Goal: Task Accomplishment & Management: Complete application form

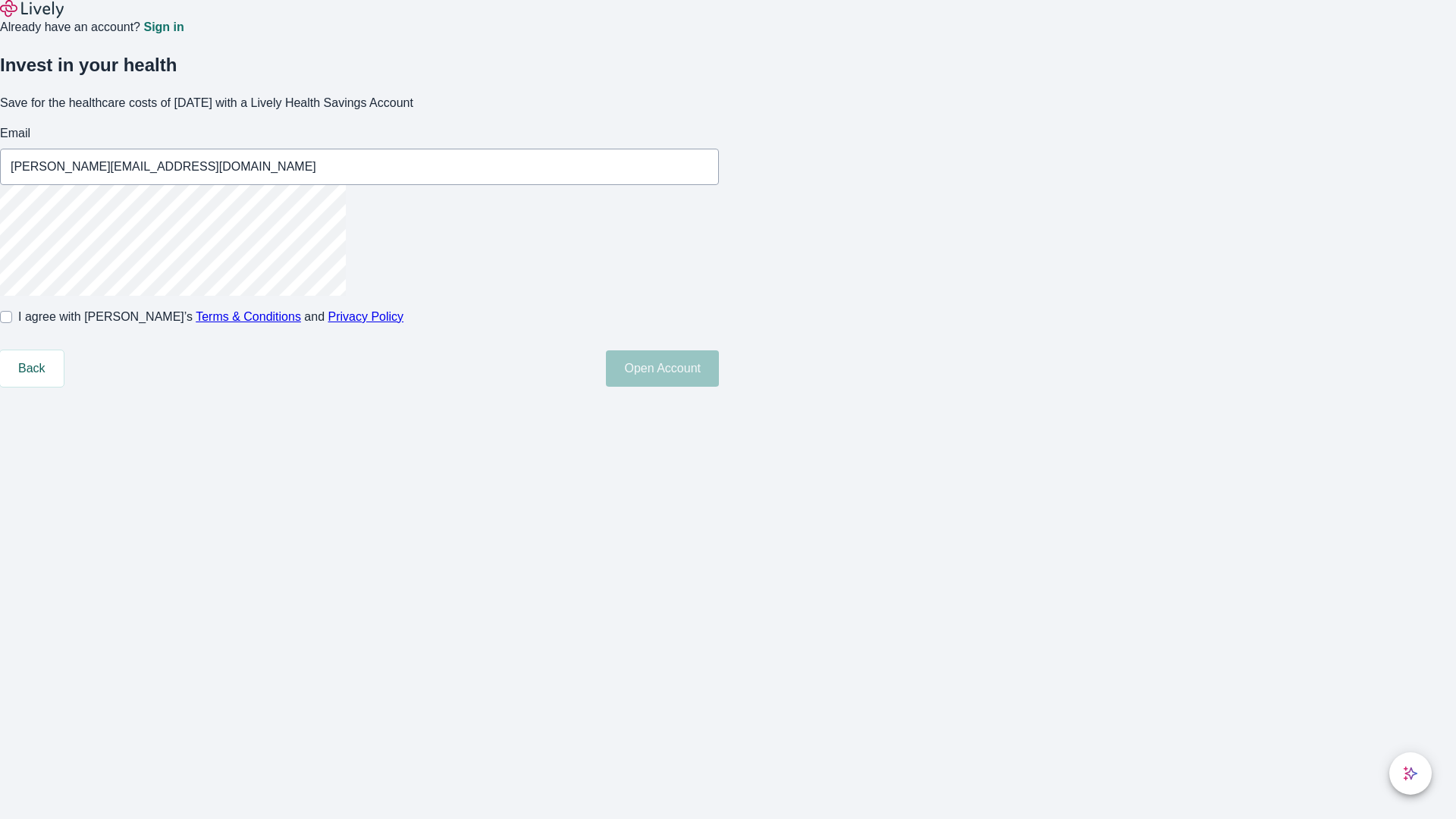
click at [12, 323] on input "I agree with Lively’s Terms & Conditions and Privacy Policy" at bounding box center [6, 317] width 12 height 12
checkbox input "true"
click at [719, 387] on button "Open Account" at bounding box center [662, 369] width 113 height 36
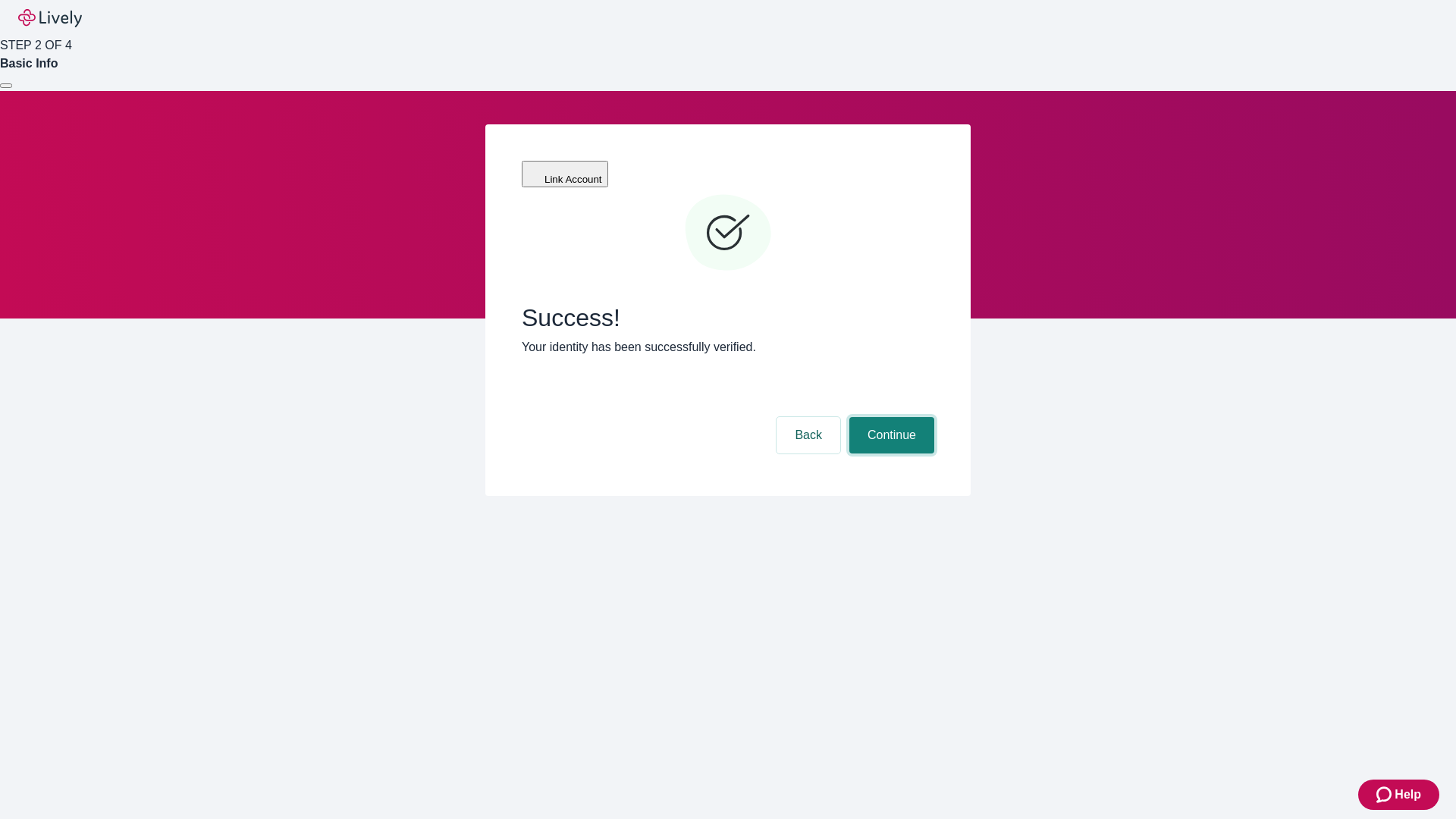
click at [890, 417] on button "Continue" at bounding box center [892, 435] width 85 height 36
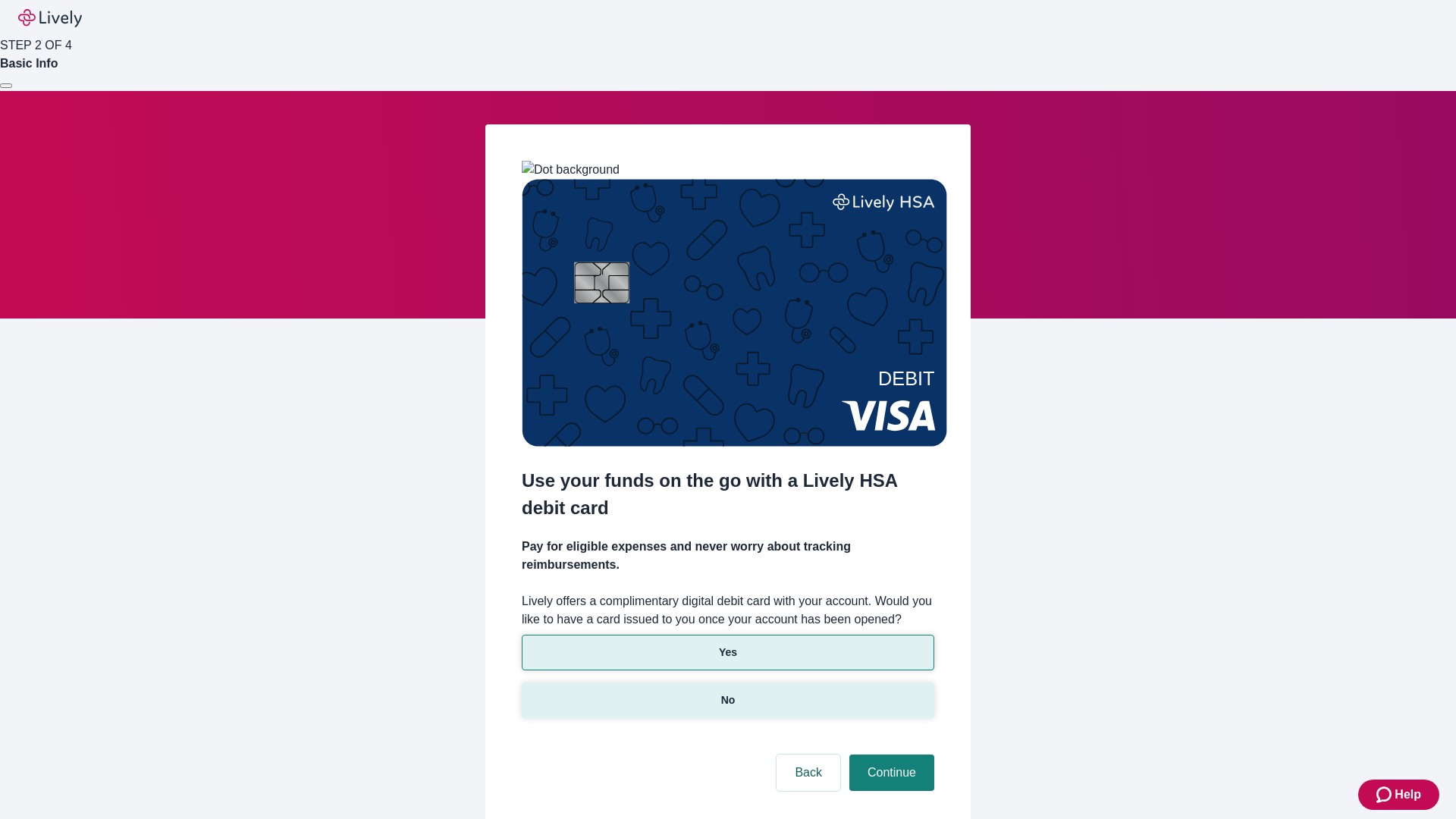
click at [728, 692] on p "No" at bounding box center [728, 700] width 15 height 16
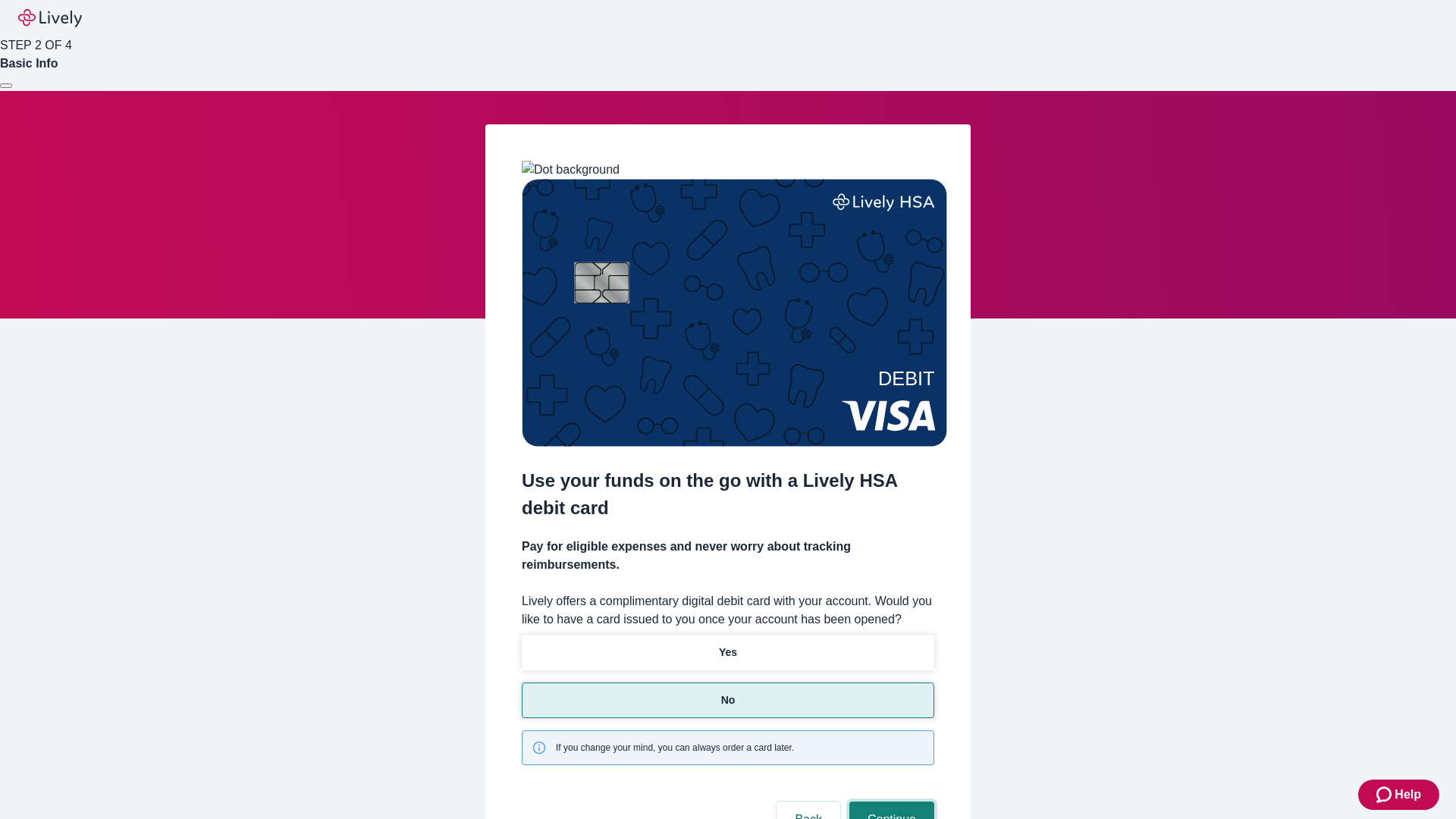
click at [890, 802] on button "Continue" at bounding box center [892, 820] width 85 height 36
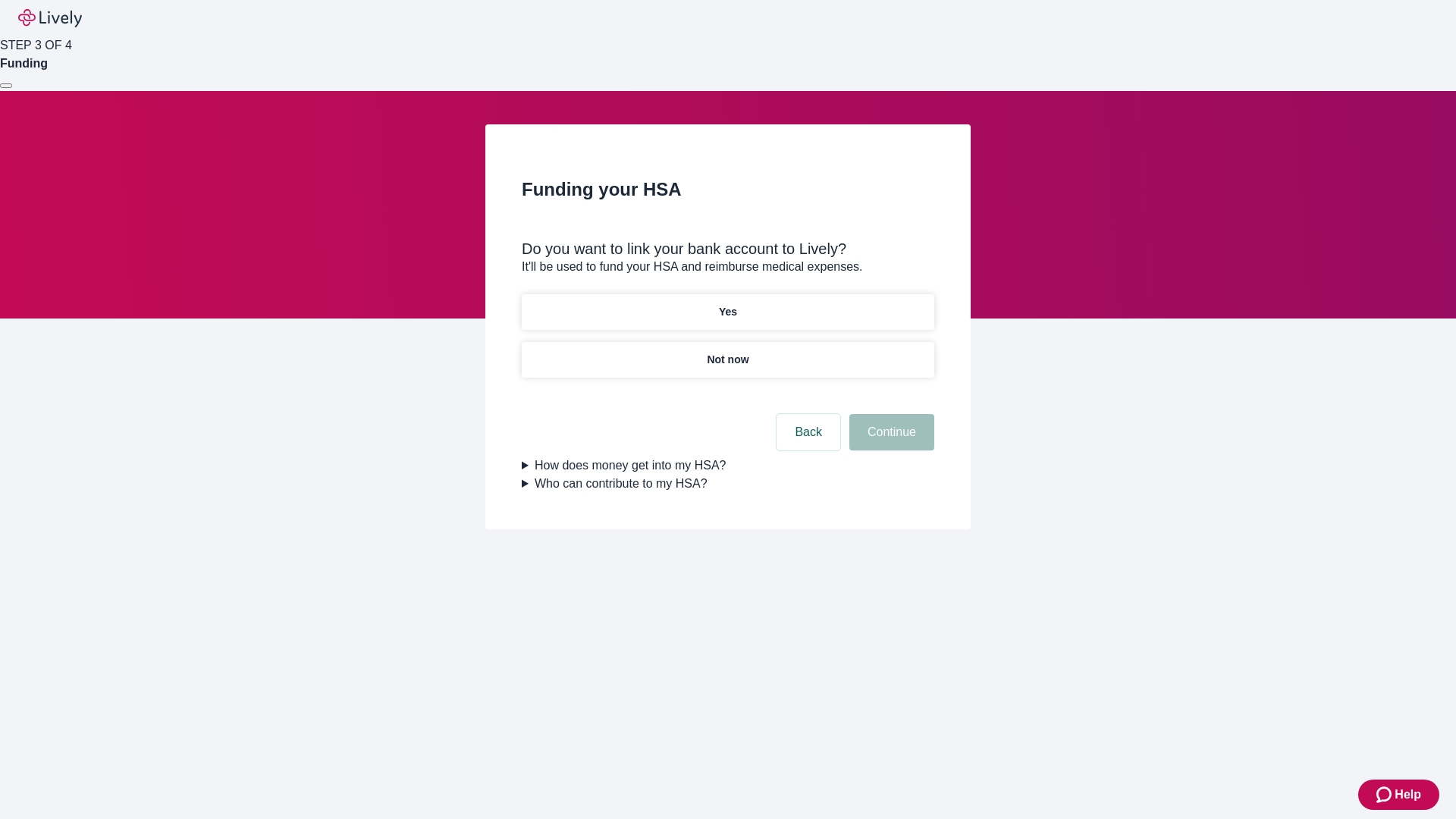
click at [728, 304] on p "Yes" at bounding box center [728, 312] width 18 height 16
click at [890, 414] on button "Continue" at bounding box center [892, 432] width 85 height 36
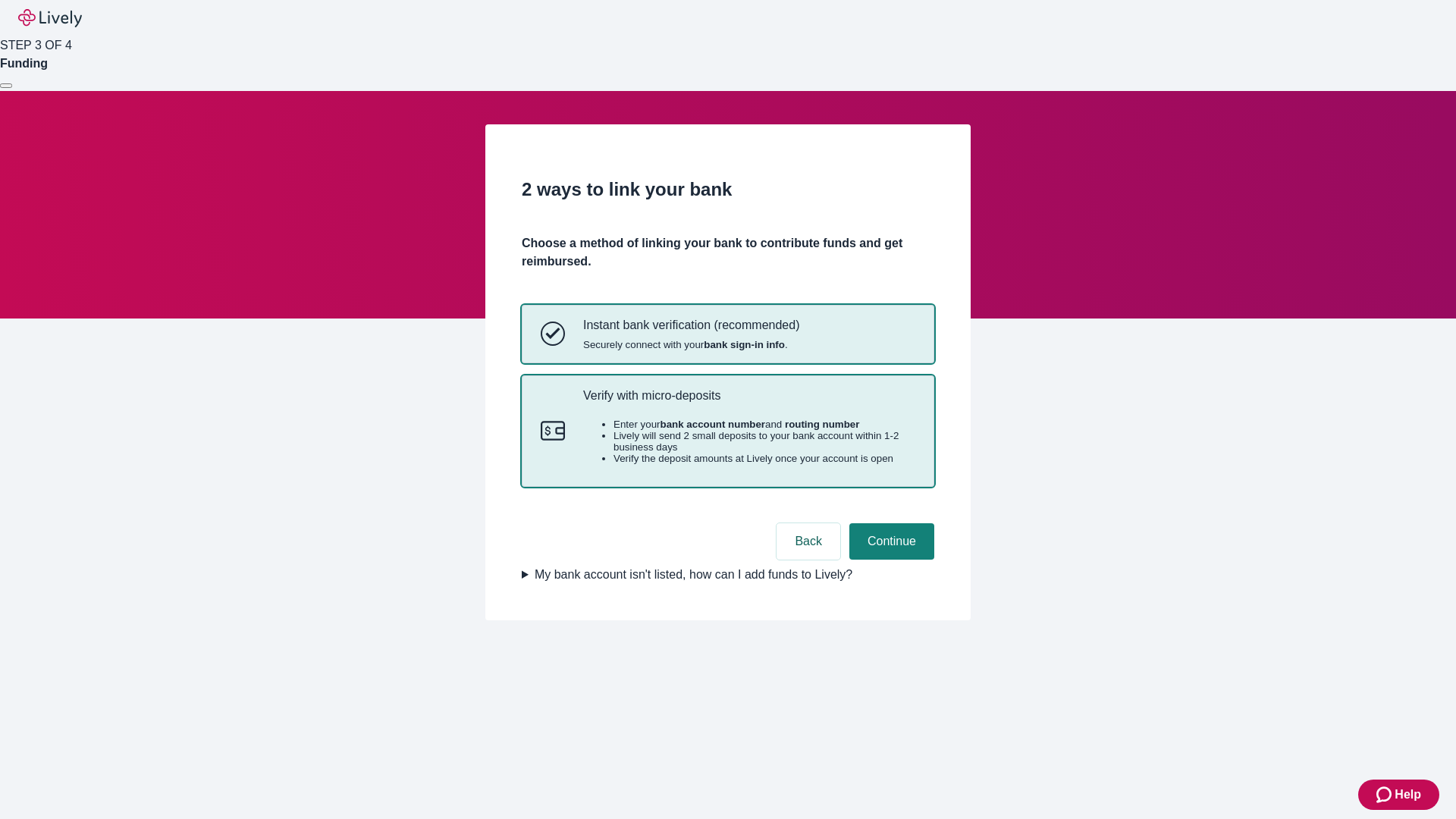
click at [748, 403] on p "Verify with micro-deposits" at bounding box center [749, 396] width 332 height 15
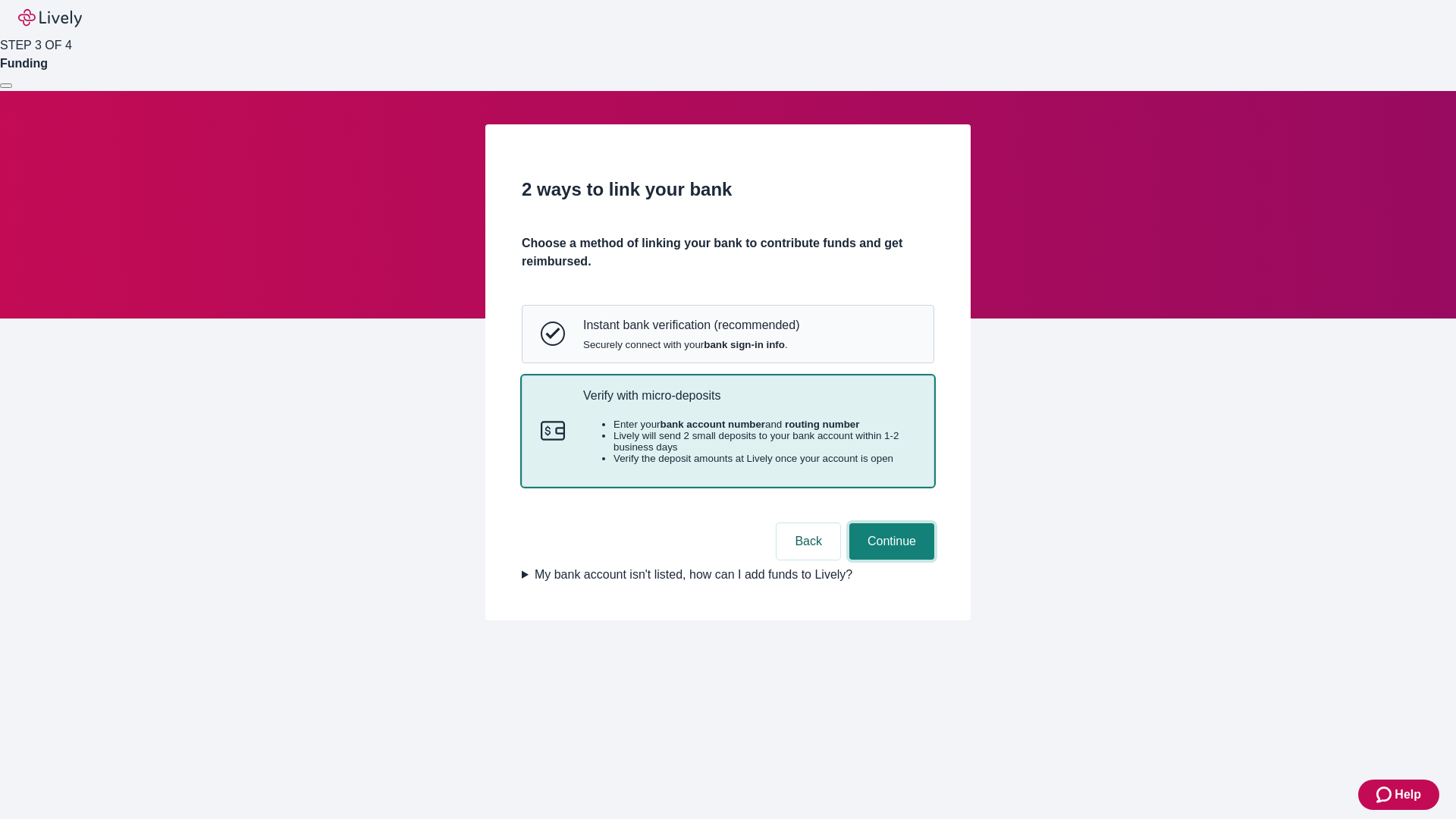
click at [890, 560] on button "Continue" at bounding box center [892, 541] width 85 height 36
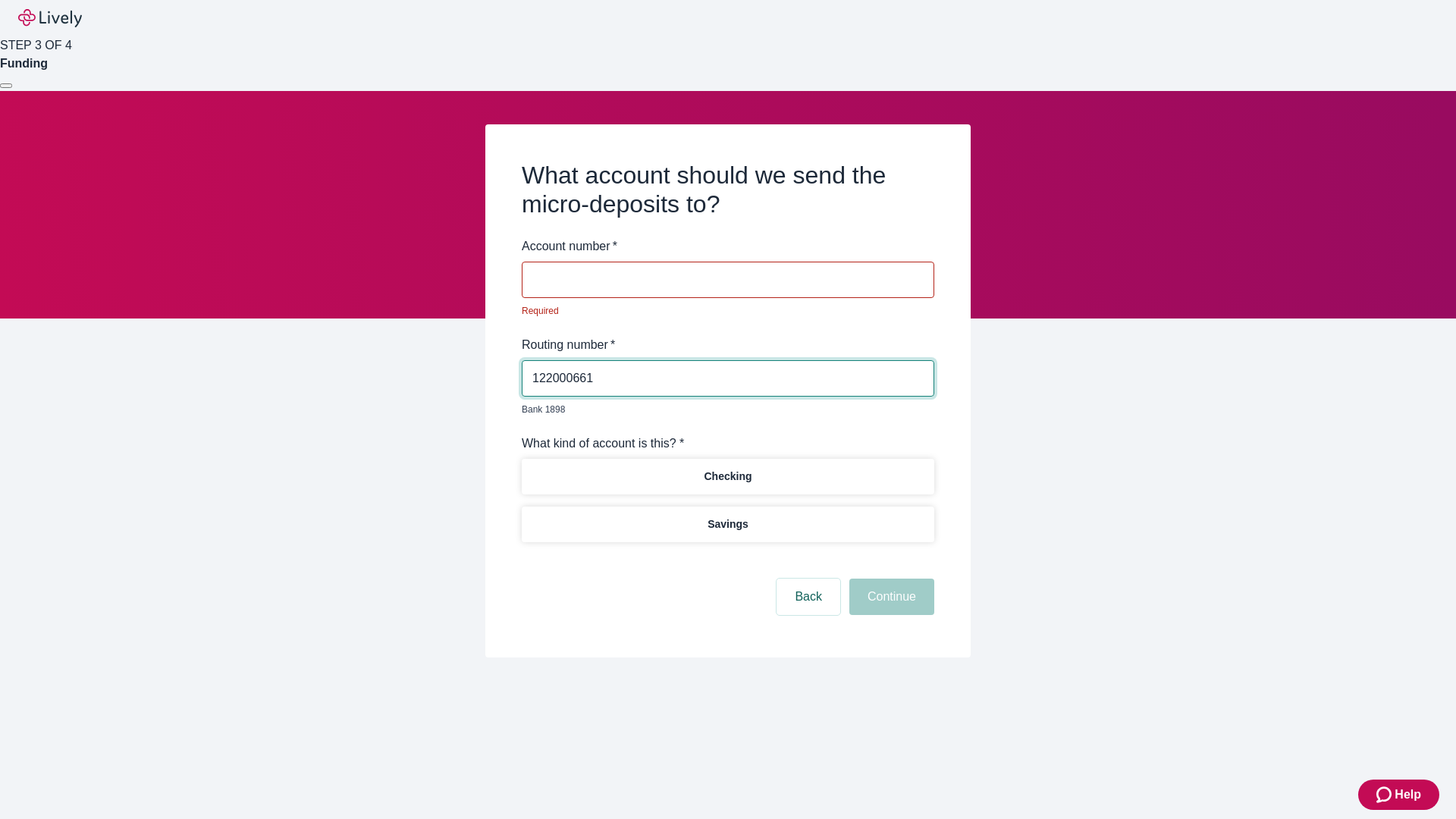
type input "122000661"
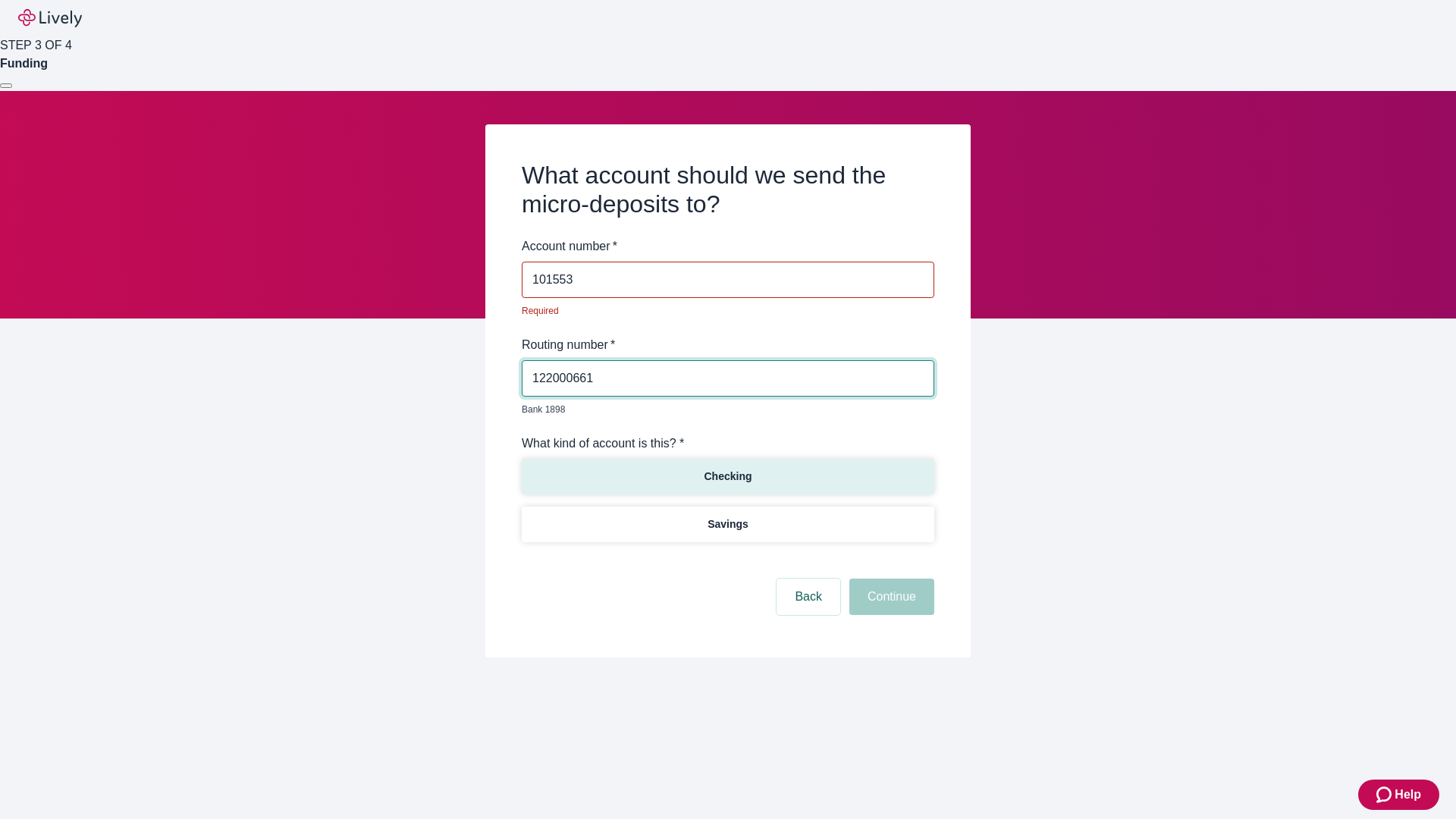
type input "101553"
click at [728, 469] on p "Checking" at bounding box center [728, 477] width 47 height 16
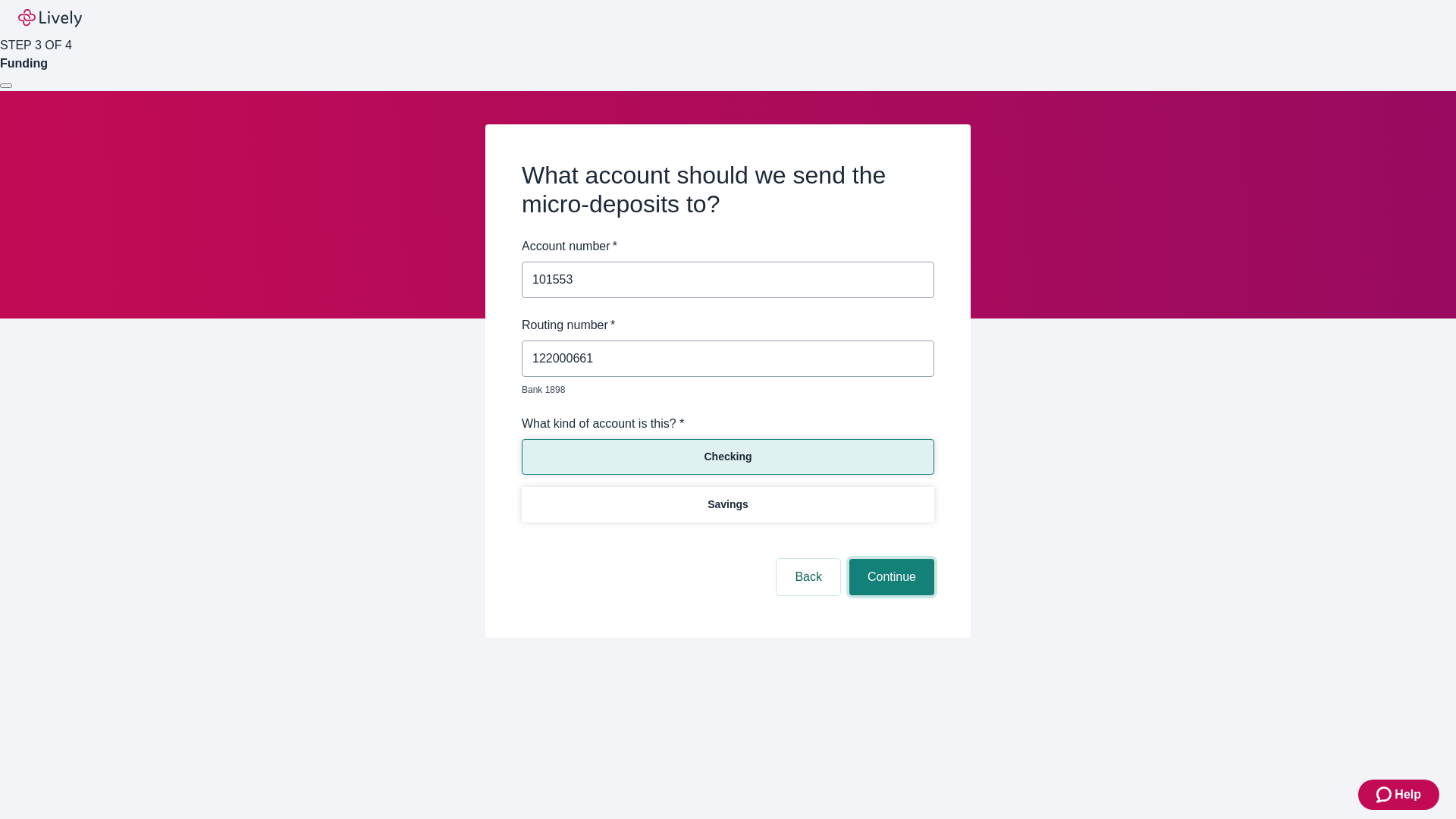
click at [890, 560] on button "Continue" at bounding box center [892, 578] width 85 height 36
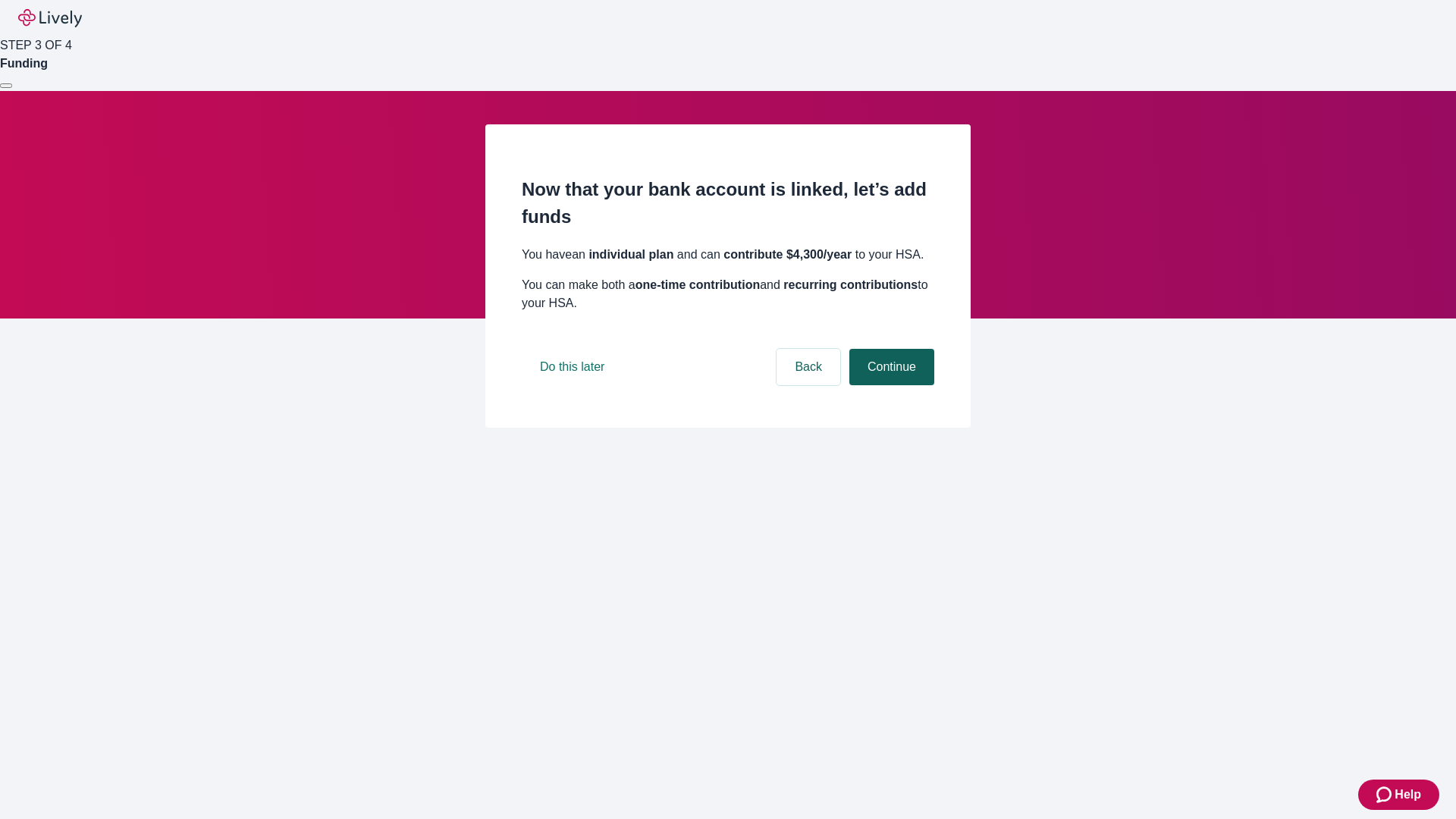
click at [890, 385] on button "Continue" at bounding box center [892, 367] width 85 height 36
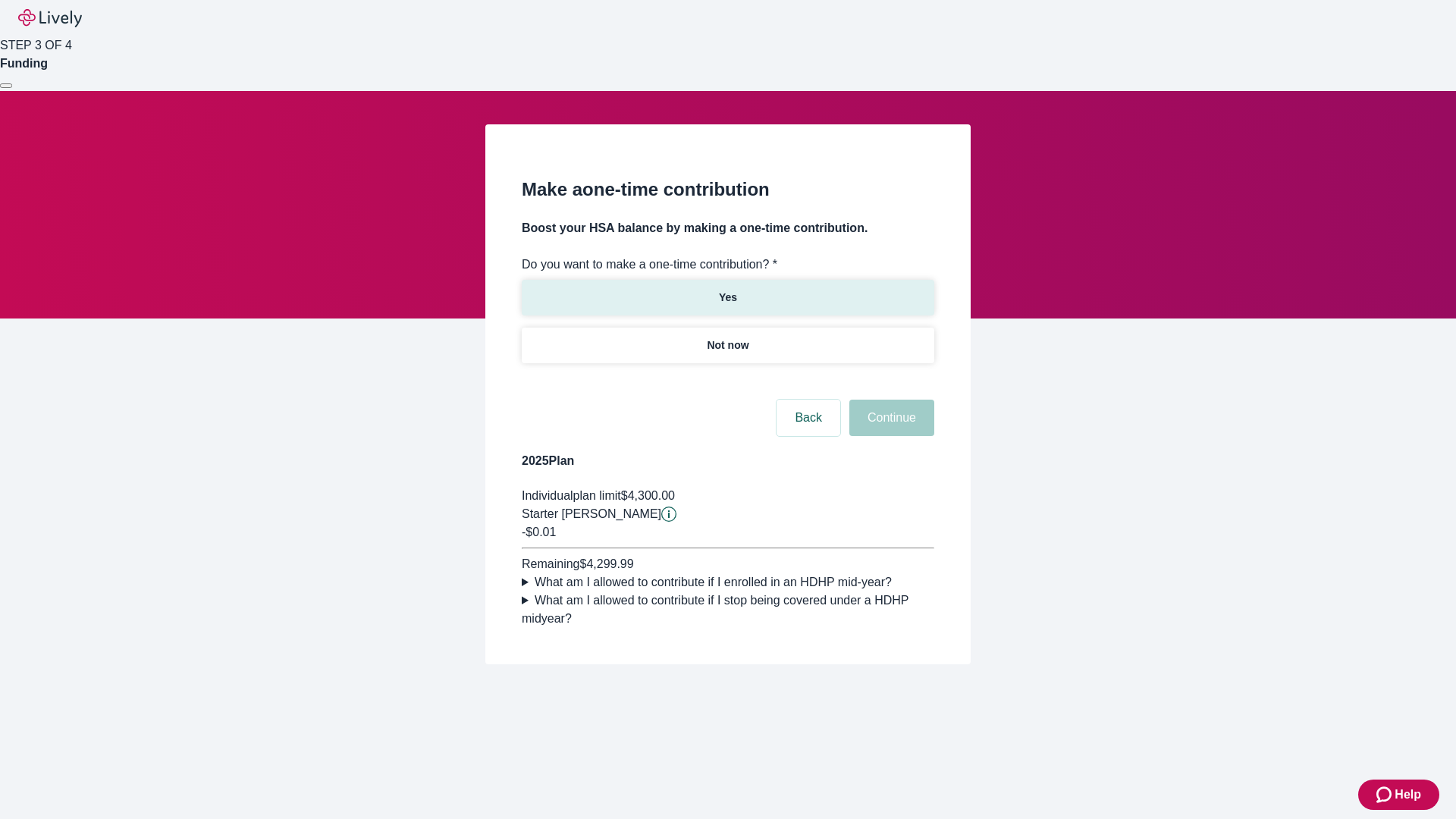
click at [728, 290] on p "Yes" at bounding box center [728, 297] width 18 height 16
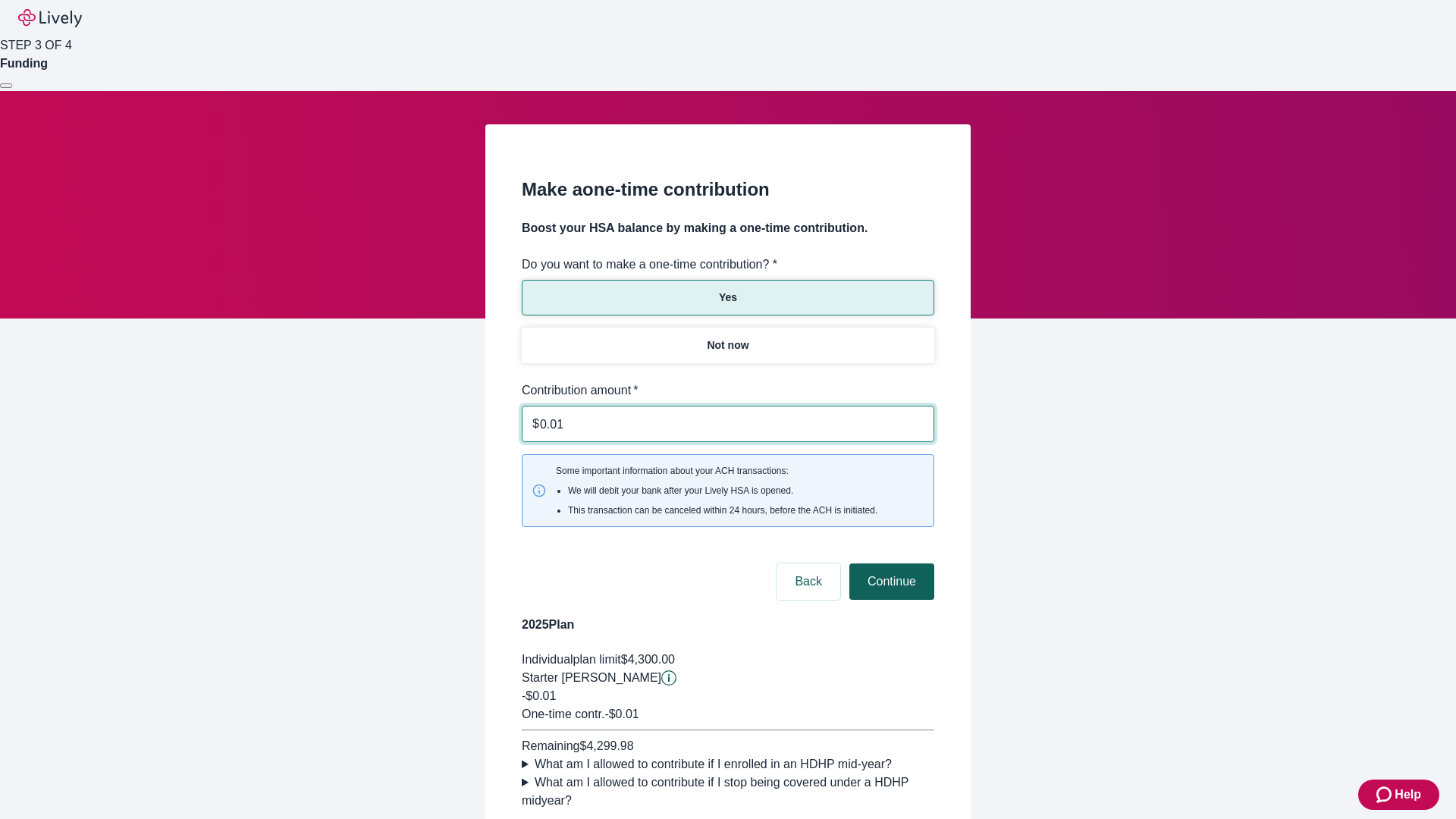
type input "0.01"
click at [890, 564] on button "Continue" at bounding box center [892, 582] width 85 height 36
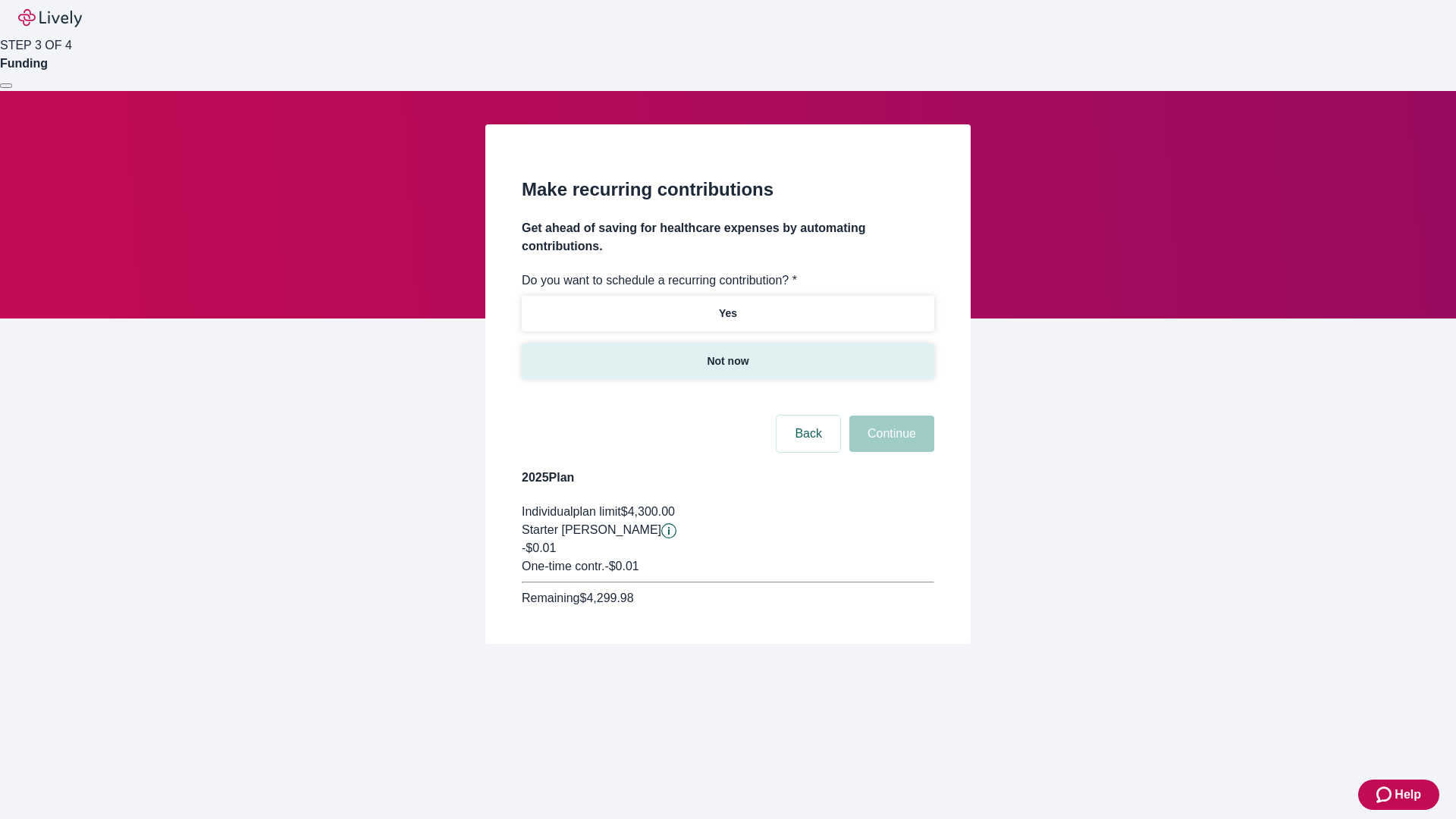
click at [728, 353] on p "Not now" at bounding box center [728, 361] width 41 height 16
click at [890, 416] on button "Continue" at bounding box center [892, 434] width 85 height 36
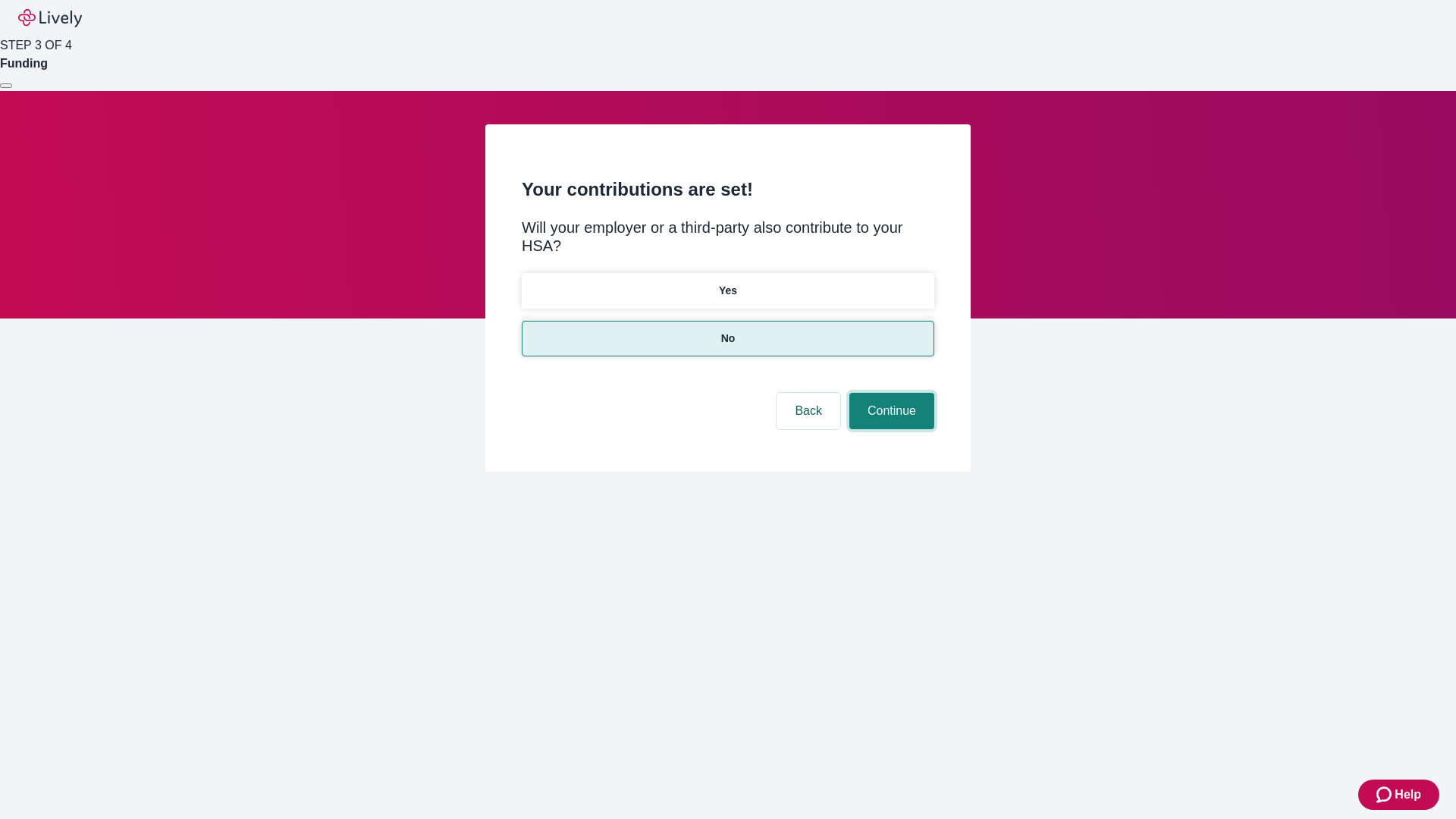
click at [890, 393] on button "Continue" at bounding box center [892, 411] width 85 height 36
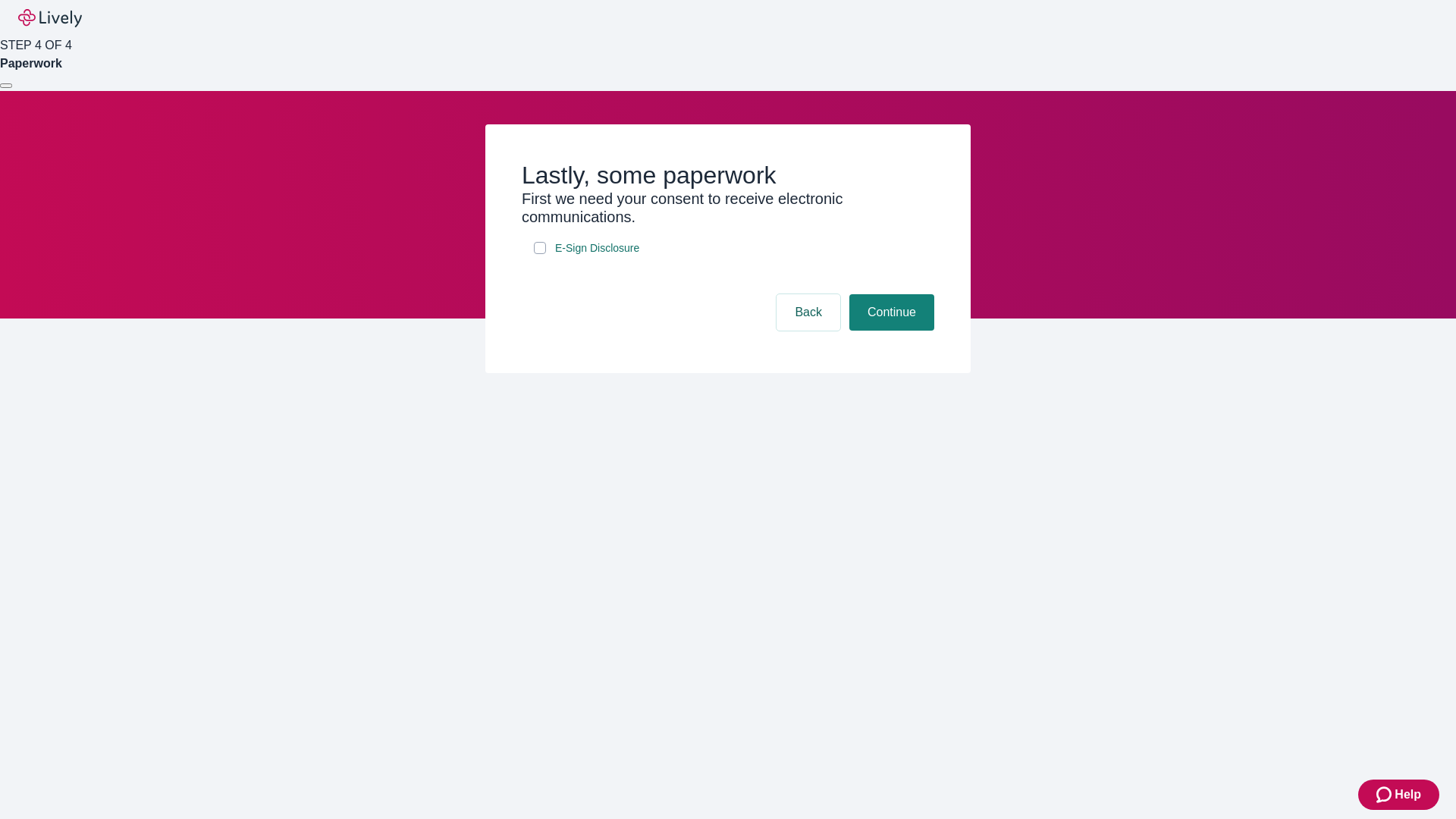
click at [541, 254] on input "E-Sign Disclosure" at bounding box center [540, 248] width 12 height 12
checkbox input "true"
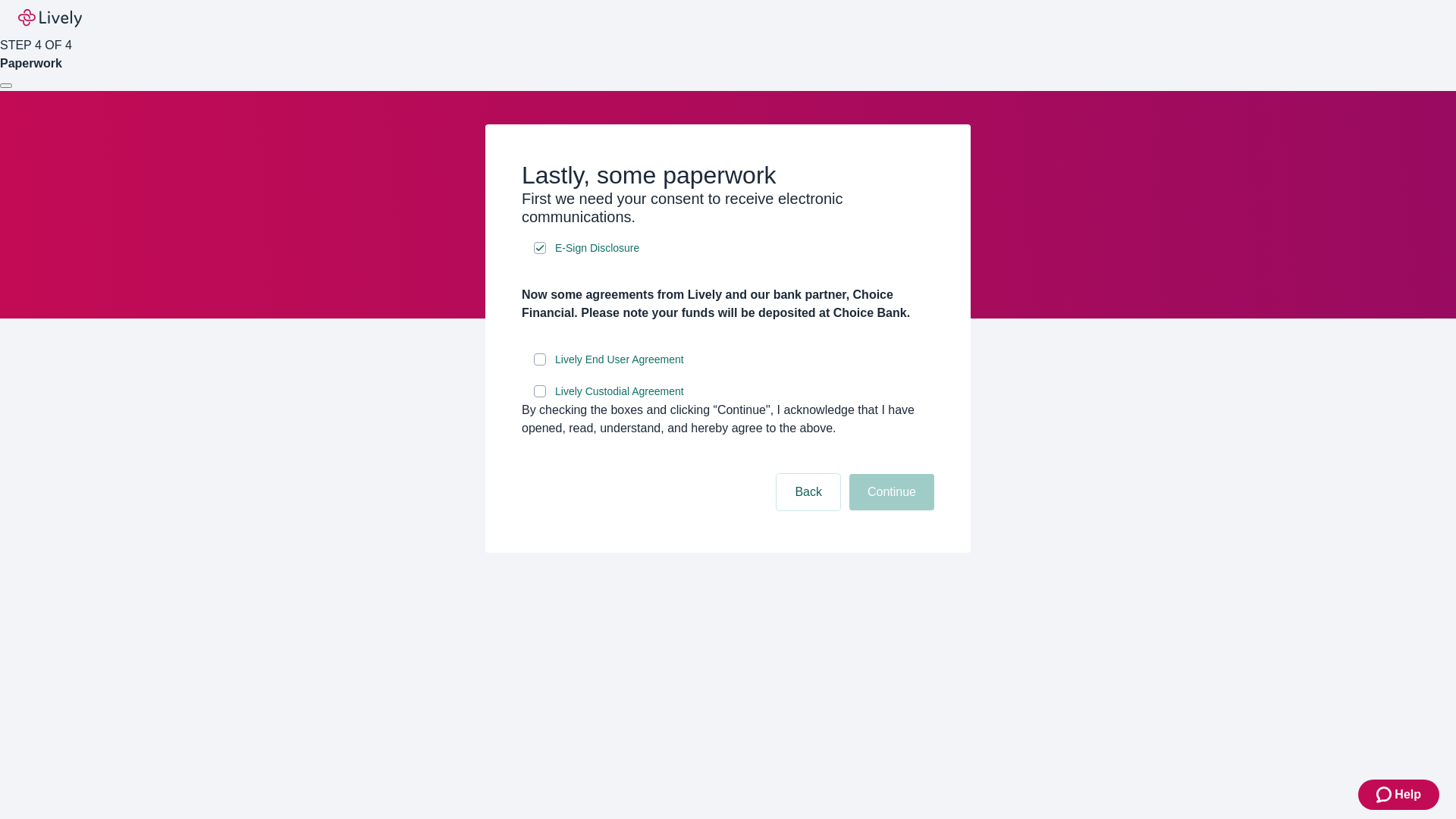
click at [541, 366] on input "Lively End User Agreement" at bounding box center [540, 359] width 12 height 12
checkbox input "true"
click at [541, 397] on input "Lively Custodial Agreement" at bounding box center [540, 391] width 12 height 12
checkbox input "true"
click at [890, 510] on button "Continue" at bounding box center [892, 492] width 85 height 36
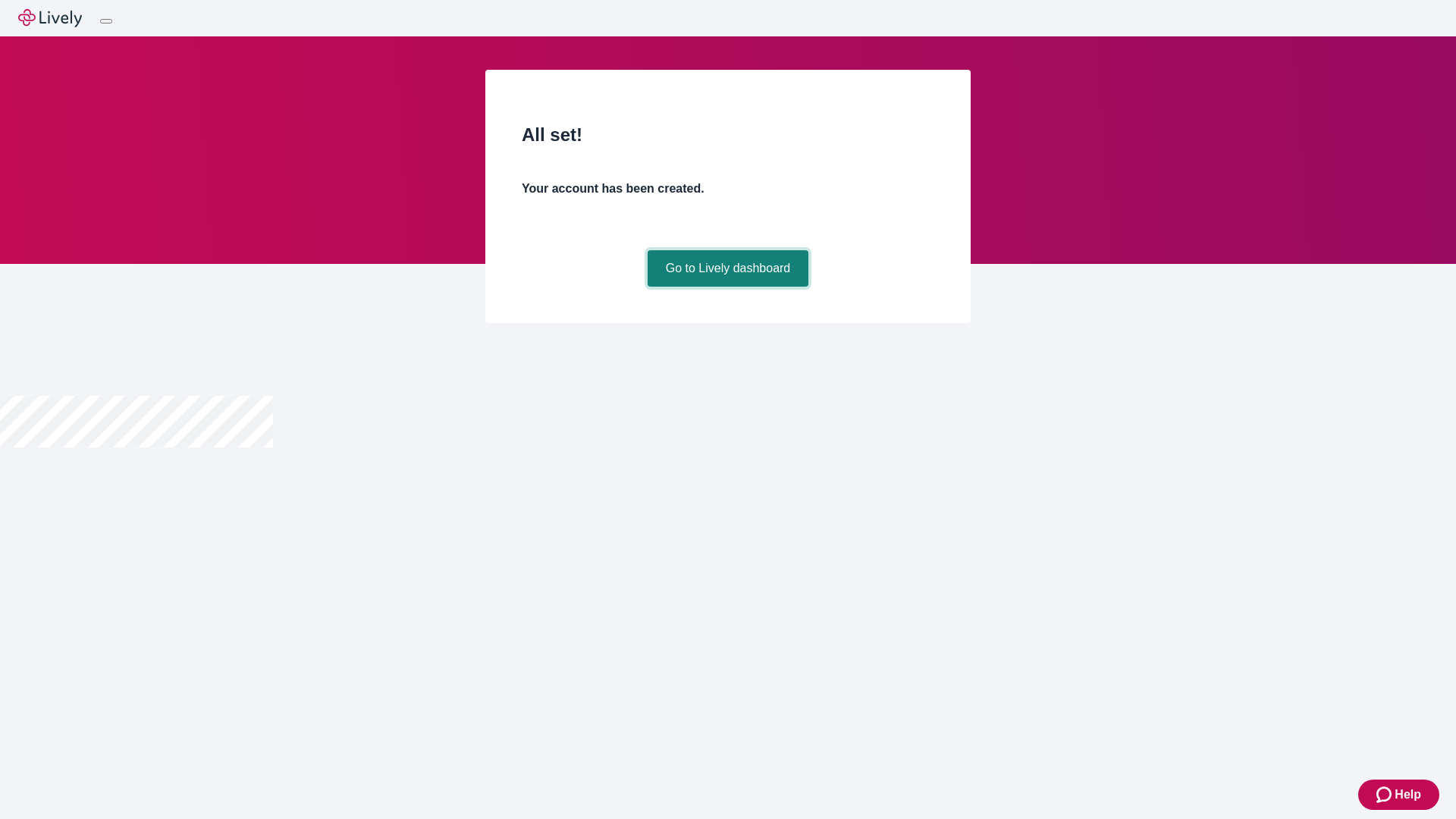
click at [728, 287] on link "Go to Lively dashboard" at bounding box center [728, 268] width 161 height 36
